Goal: Complete application form

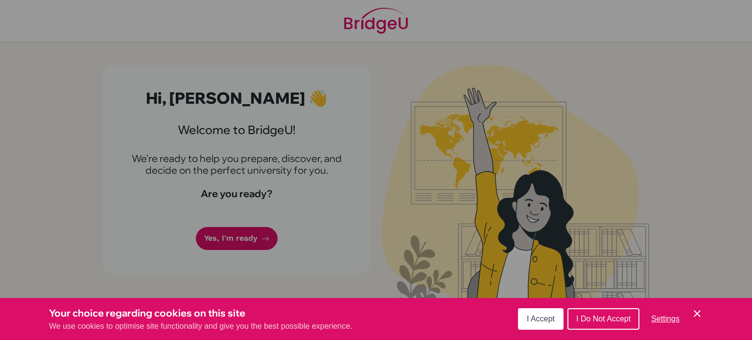
click at [537, 319] on span "I Accept" at bounding box center [541, 319] width 28 height 8
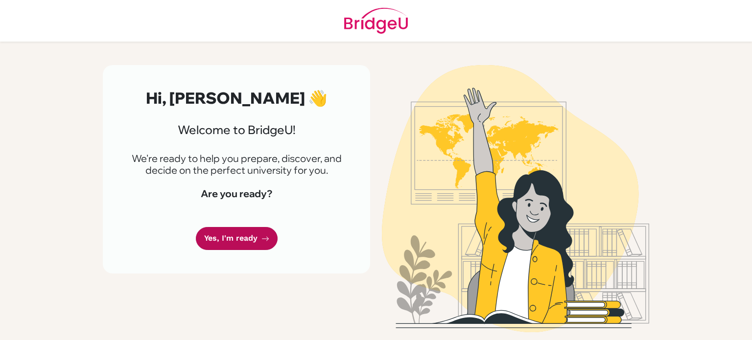
click at [249, 250] on link "Yes, I'm ready" at bounding box center [237, 238] width 82 height 23
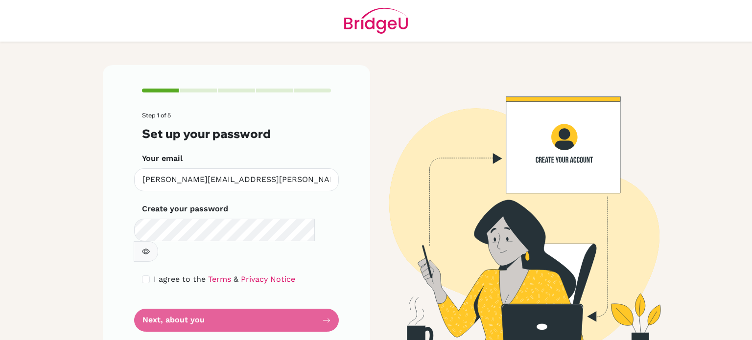
click at [261, 304] on form "Step 1 of 5 Set up your password Your email osama.mohamed@summitschool.ae Inval…" at bounding box center [236, 222] width 189 height 220
click at [145, 276] on input "checkbox" at bounding box center [146, 280] width 8 height 8
checkbox input "true"
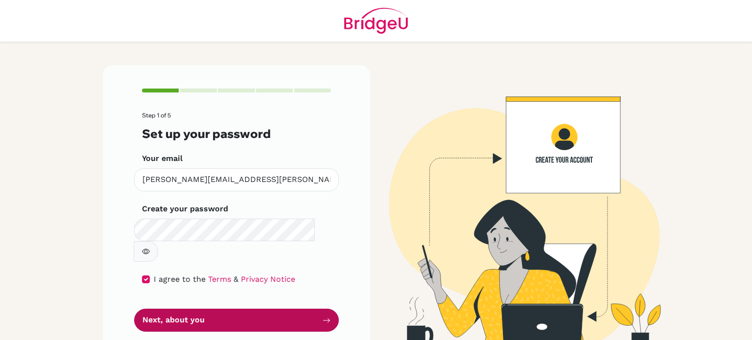
click at [189, 309] on button "Next, about you" at bounding box center [236, 320] width 205 height 23
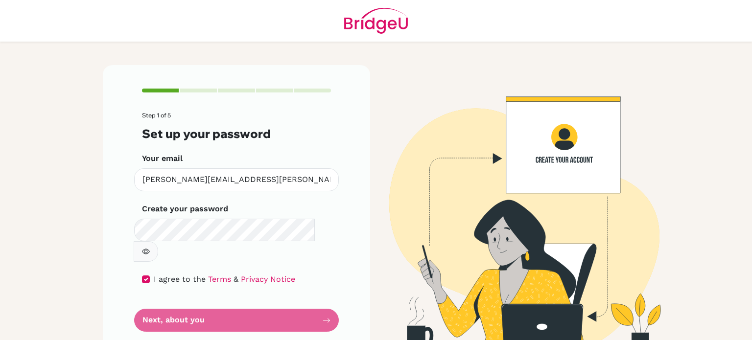
click at [394, 212] on img at bounding box center [515, 210] width 558 height 290
